Goal: Task Accomplishment & Management: Manage account settings

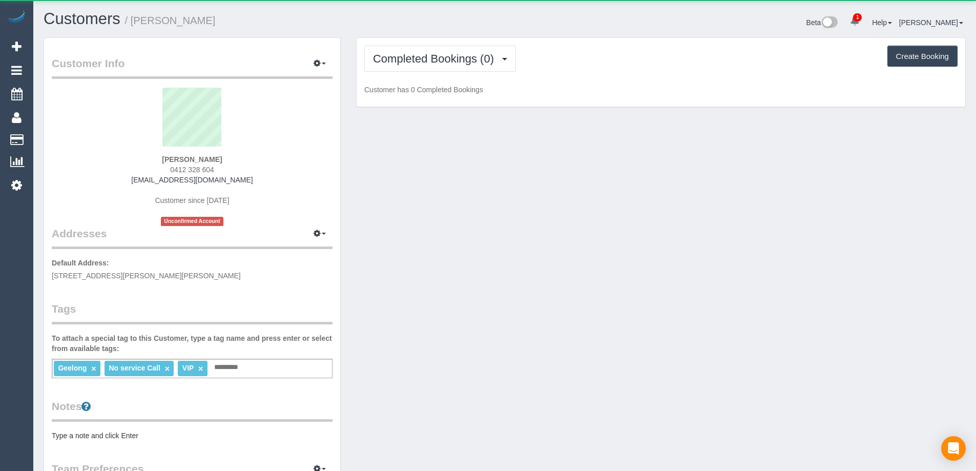
click at [421, 43] on div "Completed Bookings (0) Completed Bookings (0) Upcoming Bookings (1) Cancelled B…" at bounding box center [661, 72] width 609 height 69
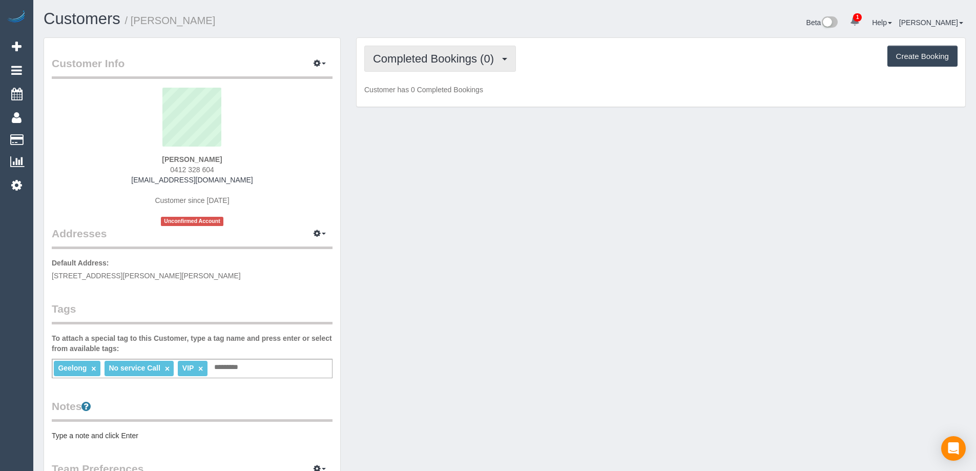
click at [427, 57] on span "Completed Bookings (0)" at bounding box center [436, 58] width 126 height 13
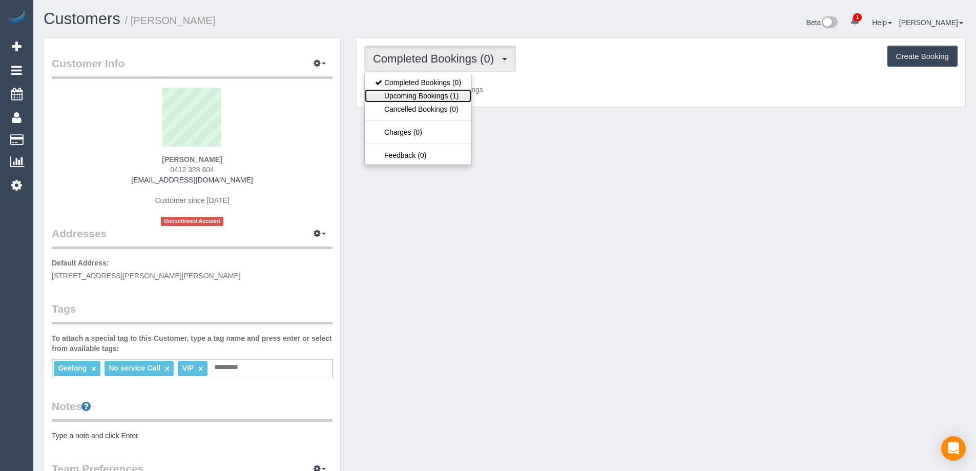
click at [431, 94] on link "Upcoming Bookings (1)" at bounding box center [418, 95] width 107 height 13
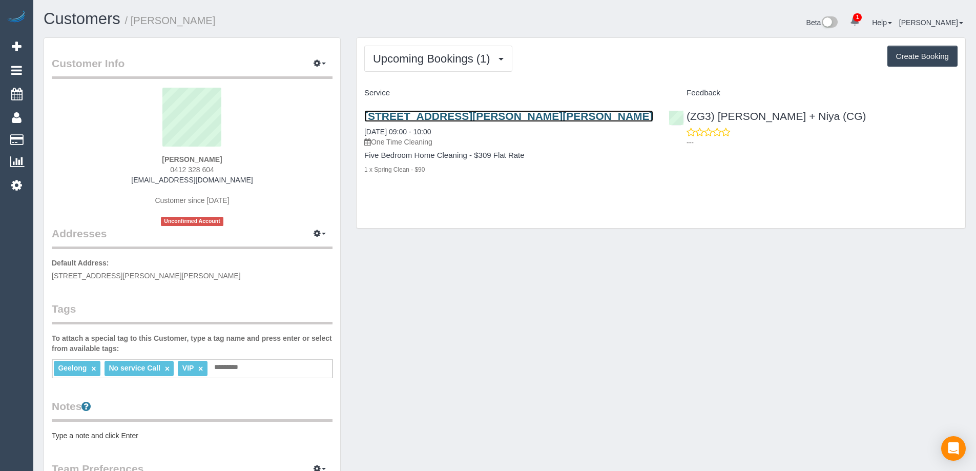
click at [469, 116] on link "61 Buchanan Boulevard, Armstrong Creek, VIC 3217" at bounding box center [508, 116] width 289 height 12
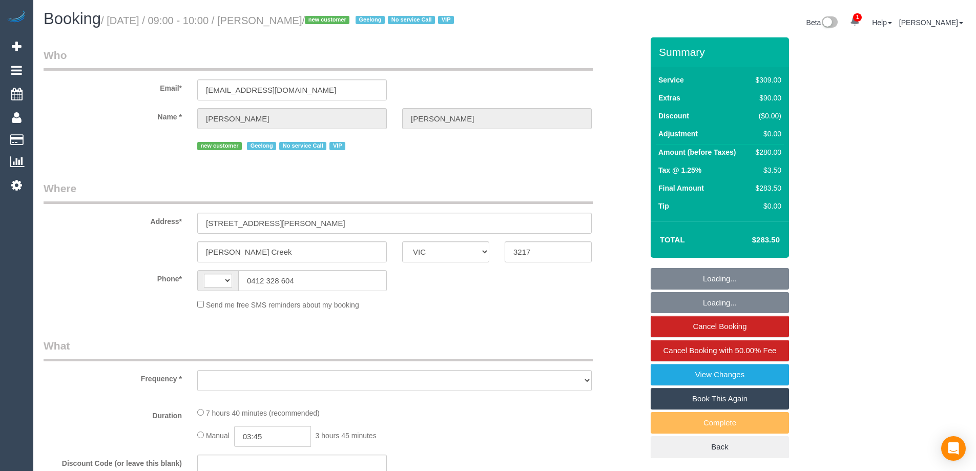
select select "VIC"
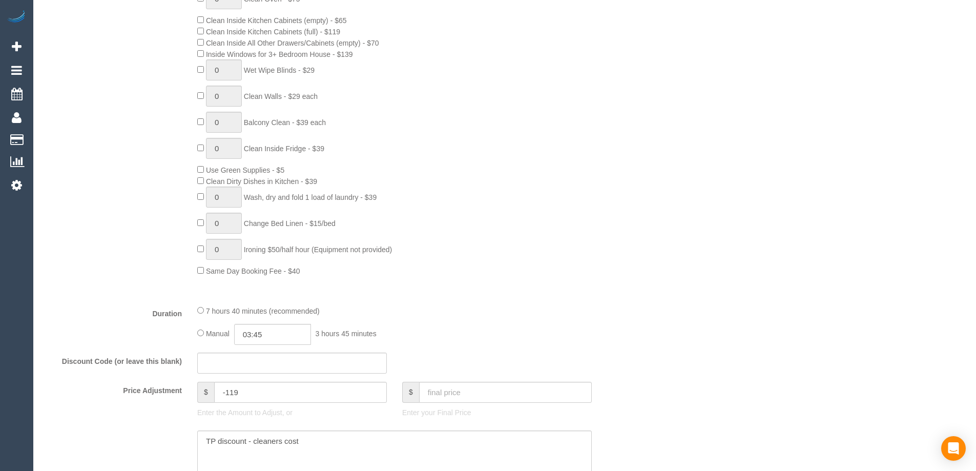
select select "string:stripe-pm_1RxFRV2GScqysDRVaO3HbnxL"
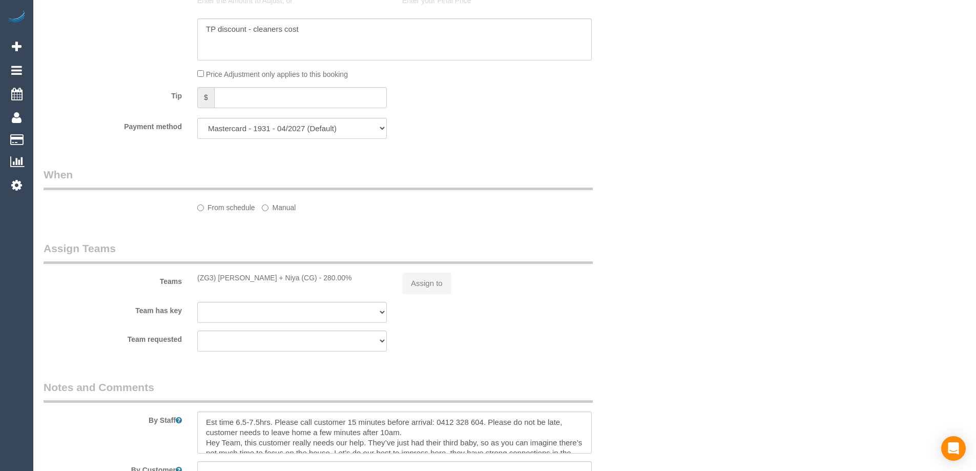
select select "string:AU"
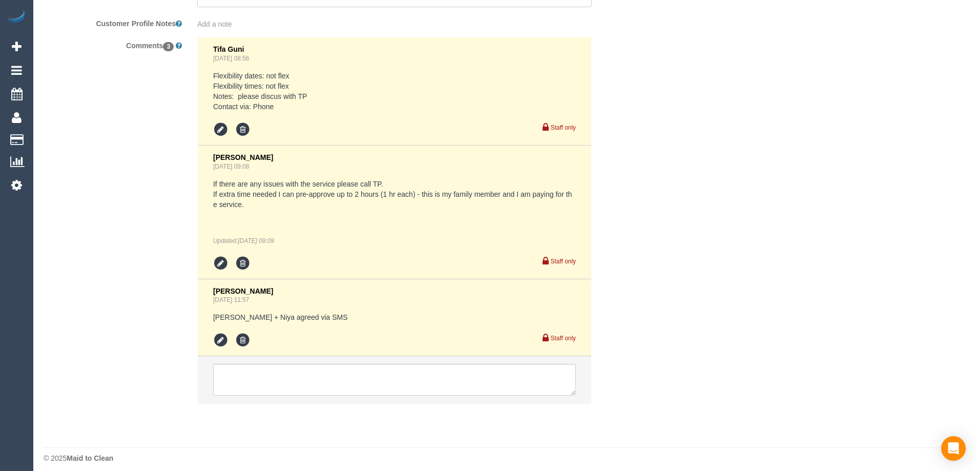
select select "object:943"
select select "number:28"
select select "number:14"
select select "number:19"
select select "number:25"
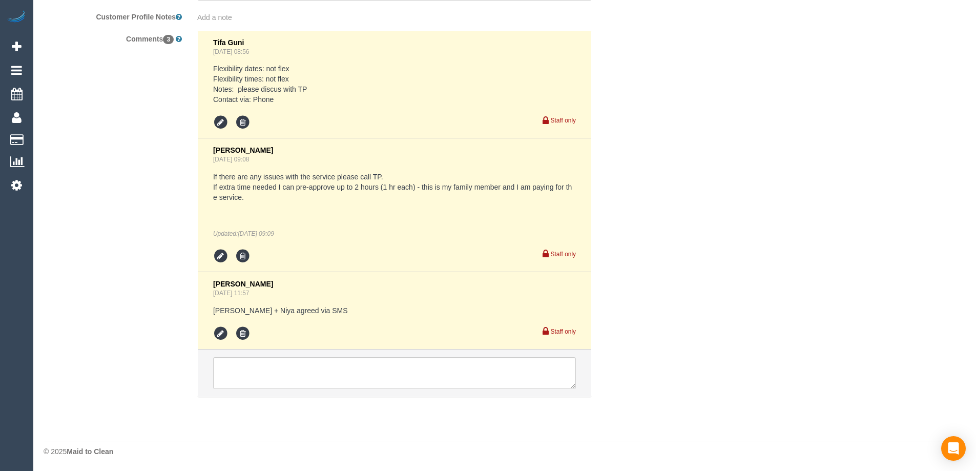
scroll to position [1886, 0]
